Goal: Task Accomplishment & Management: Complete application form

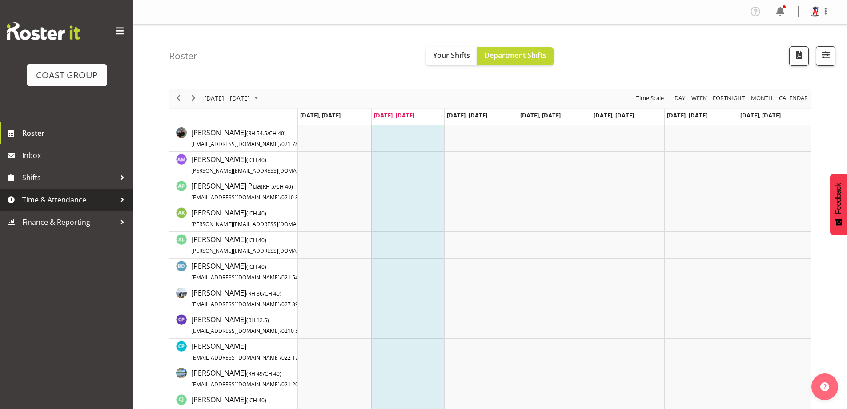
click at [78, 195] on span "Time & Attendance" at bounding box center [68, 199] width 93 height 13
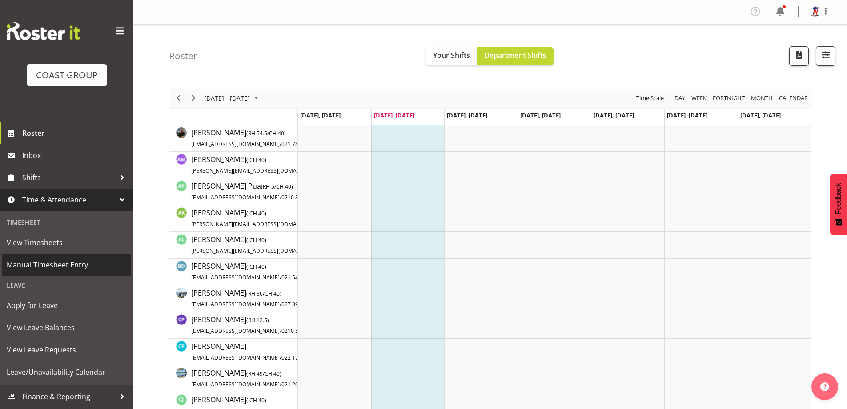
click at [89, 263] on span "Manual Timesheet Entry" at bounding box center [67, 264] width 120 height 13
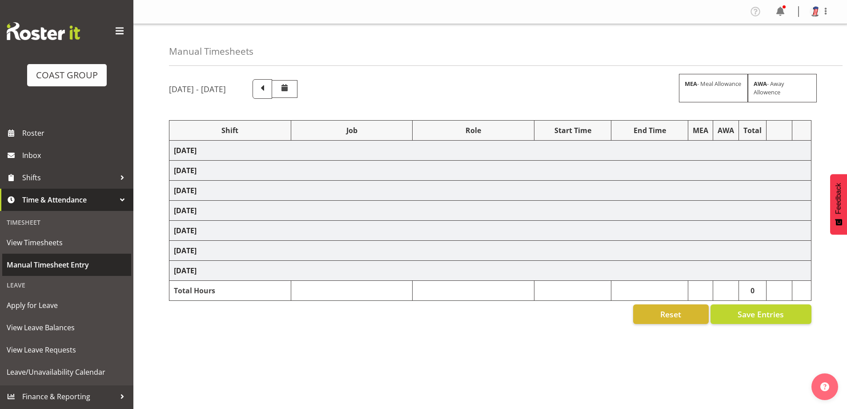
select select "38155"
select select "69"
select select "38155"
select select "69"
select select "38155"
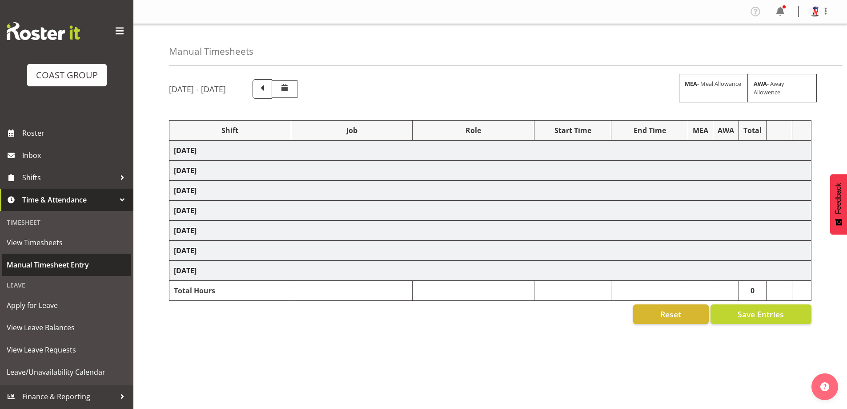
select select "69"
select select "38155"
select select "69"
select select "38155"
select select "69"
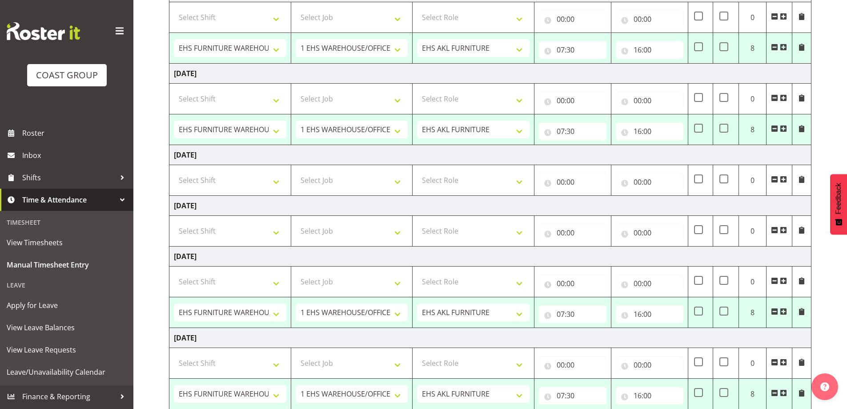
scroll to position [296, 0]
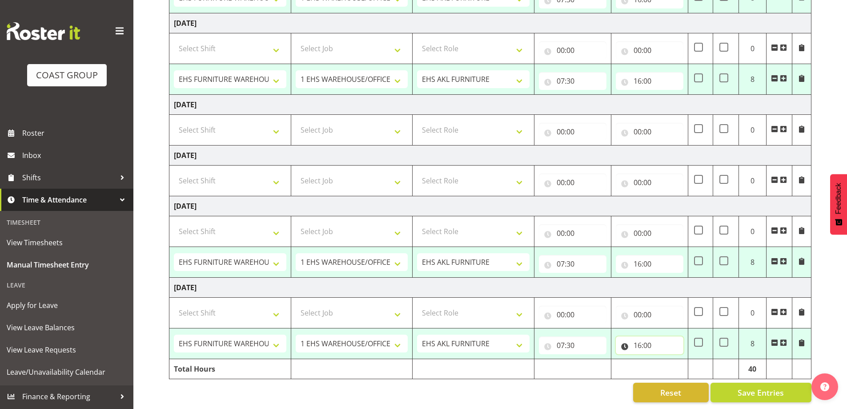
click at [635, 337] on input "16:00" at bounding box center [650, 345] width 68 height 18
click at [670, 361] on select "00 01 02 03 04 05 06 07 08 09 10 11 12 13 14 15 16 17 18 19 20 21 22 23" at bounding box center [676, 368] width 20 height 18
select select "18"
click at [666, 359] on select "00 01 02 03 04 05 06 07 08 09 10 11 12 13 14 15 16 17 18 19 20 21 22 23" at bounding box center [676, 368] width 20 height 18
type input "18:00"
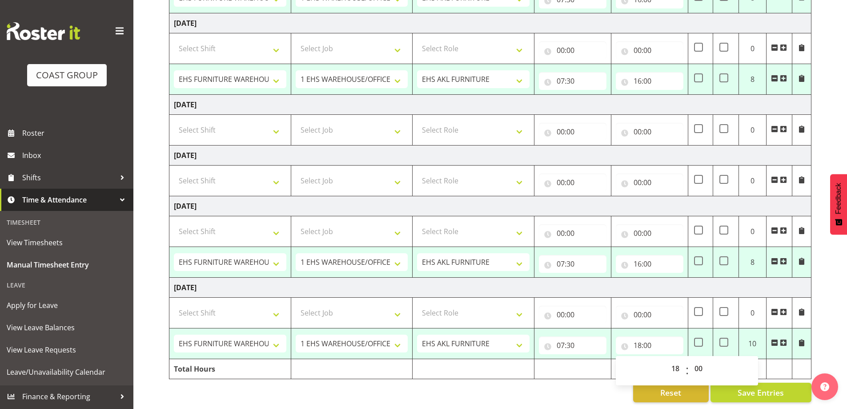
click at [600, 384] on div "Reset Save Entries" at bounding box center [490, 392] width 642 height 20
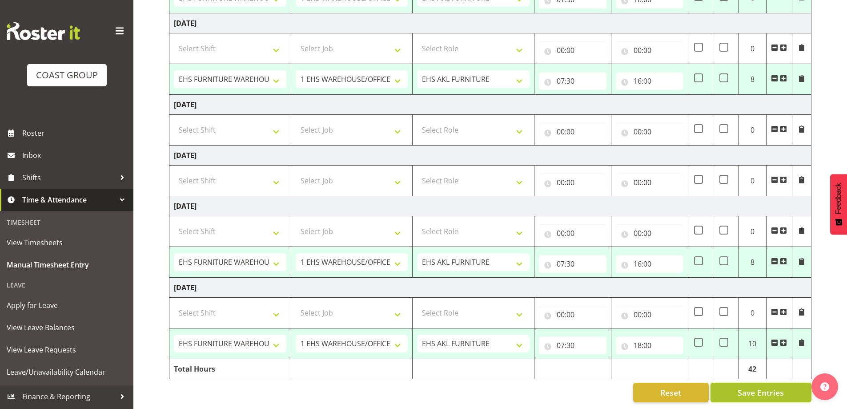
click at [773, 389] on span "Save Entries" at bounding box center [760, 392] width 46 height 12
select select "38155"
select select "69"
type input "07:30"
type input "16:00"
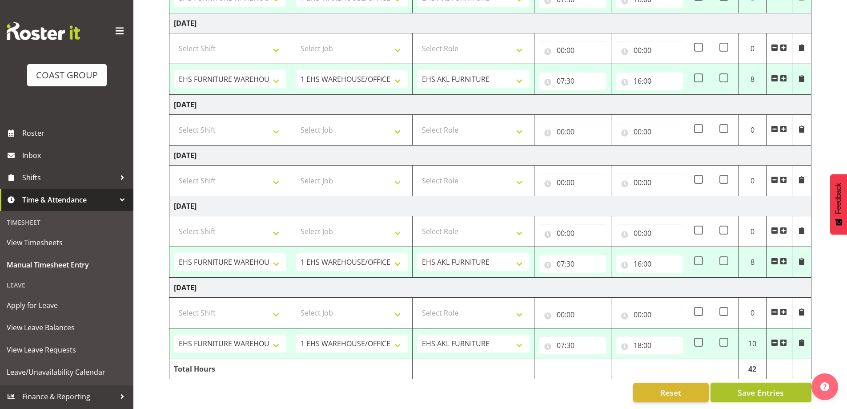
select select "38155"
select select "69"
type input "07:30"
type input "16:00"
select select "38155"
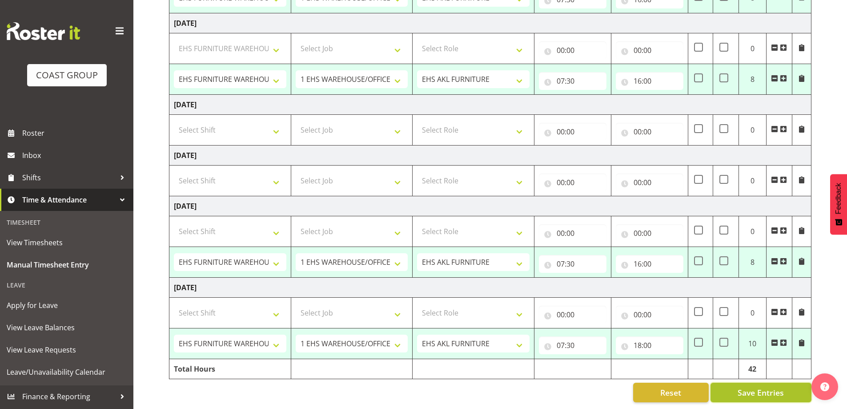
select select "69"
type input "07:30"
type input "16:00"
select select "38155"
select select "69"
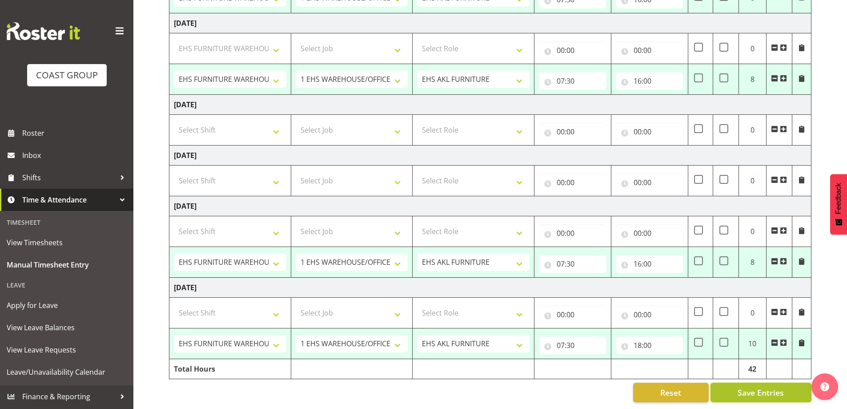
type input "07:30"
type input "16:00"
select select "38155"
select select "69"
type input "07:30"
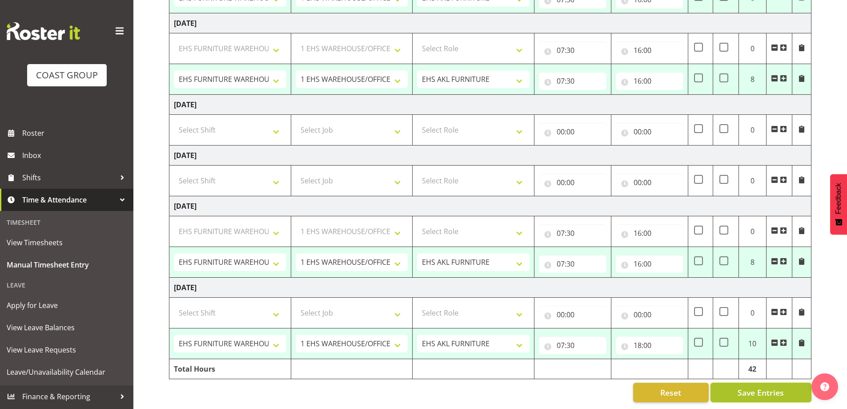
type input "18:00"
select select "38155"
select select "69"
select select "38155"
select select "69"
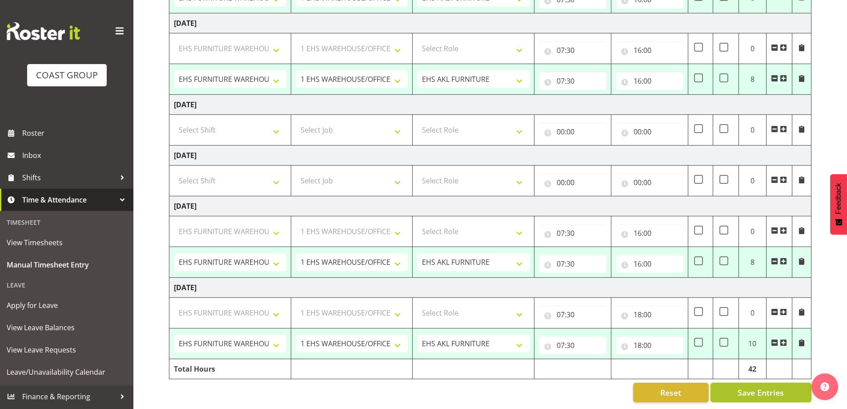
select select "38155"
select select "69"
select select "38155"
select select "69"
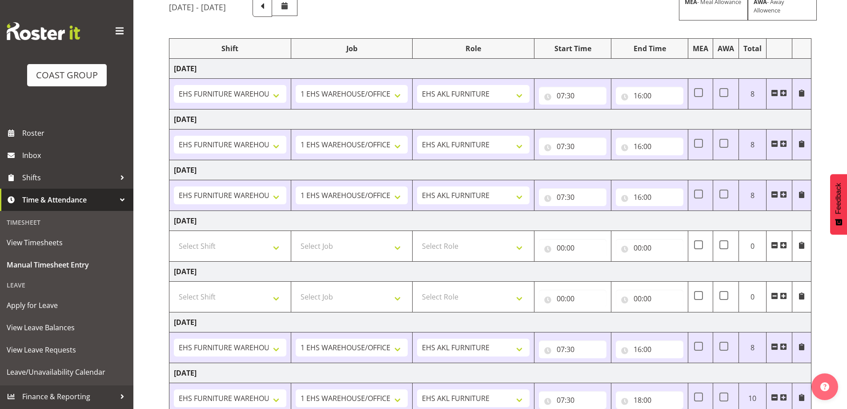
scroll to position [0, 0]
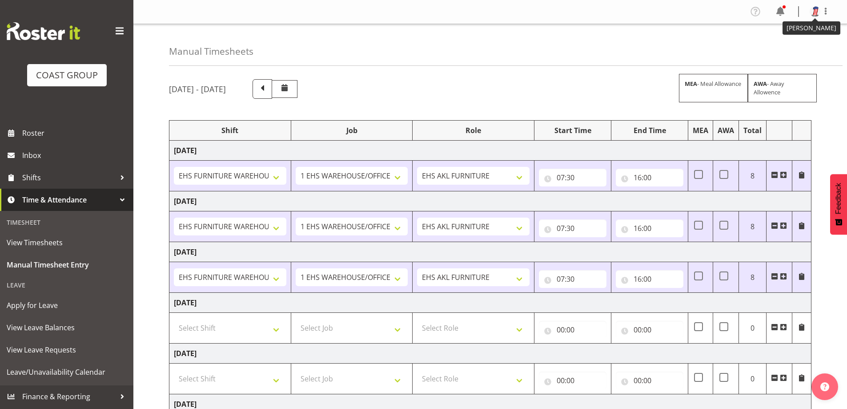
click at [814, 16] on img at bounding box center [814, 11] width 11 height 11
click at [785, 46] on link "Log Out" at bounding box center [787, 47] width 85 height 16
